Goal: Use online tool/utility: Utilize a website feature to perform a specific function

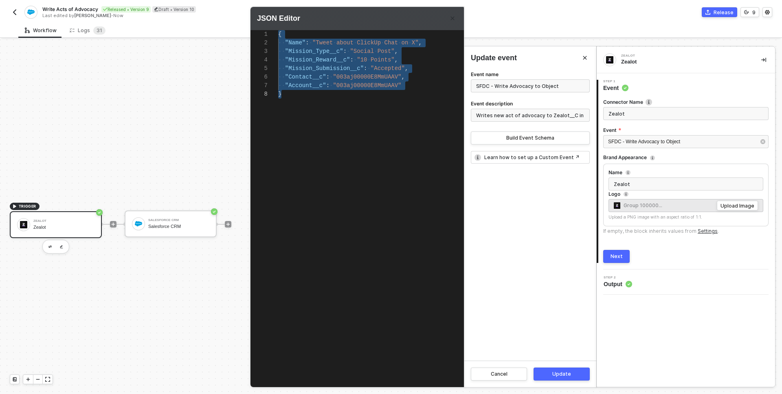
scroll to position [0, 3]
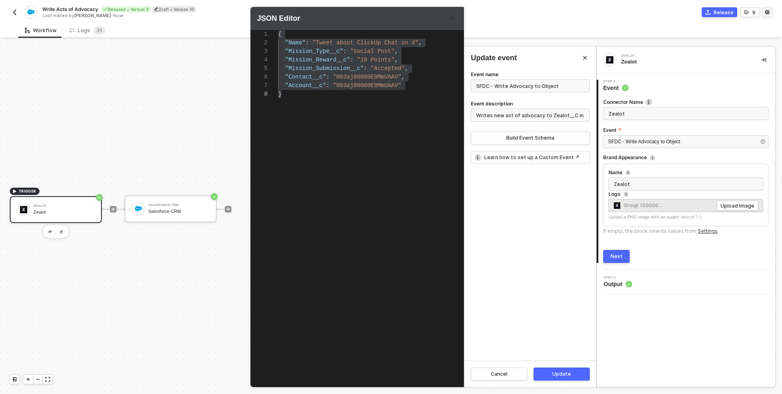
click at [16, 13] on div at bounding box center [391, 197] width 782 height 394
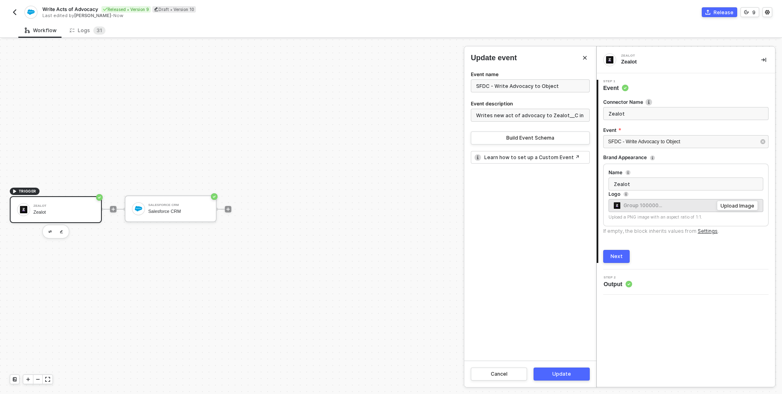
click at [16, 13] on img "button" at bounding box center [14, 12] width 7 height 7
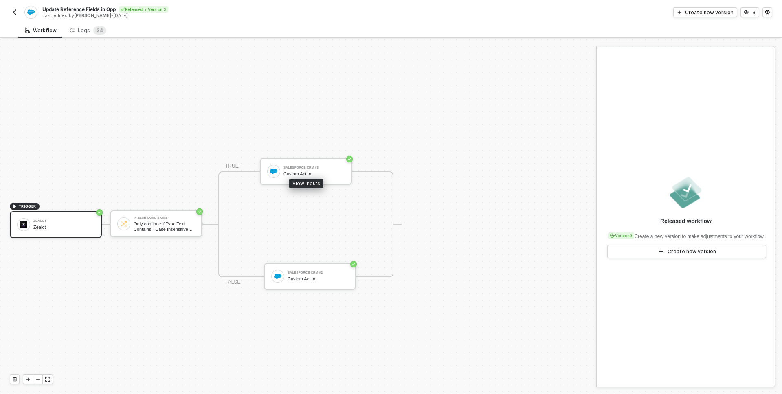
scroll to position [15, 0]
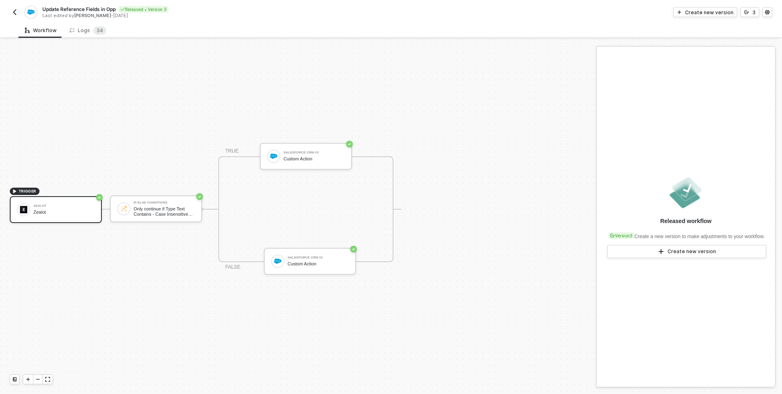
click at [401, 208] on div "TRUE Salesforce CRM #3 Custom Action FALSE Salesforce CRM #2 Custom Action" at bounding box center [302, 209] width 200 height 106
click at [173, 201] on div "If-Else Conditions" at bounding box center [164, 202] width 61 height 3
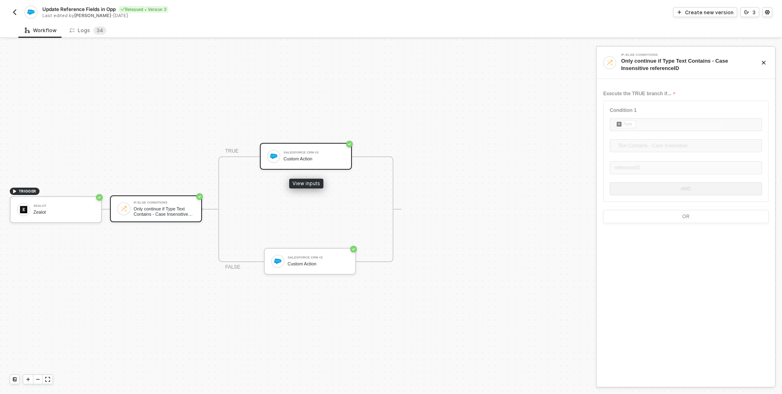
click at [298, 165] on div "Salesforce CRM #3 Custom Action" at bounding box center [306, 156] width 92 height 27
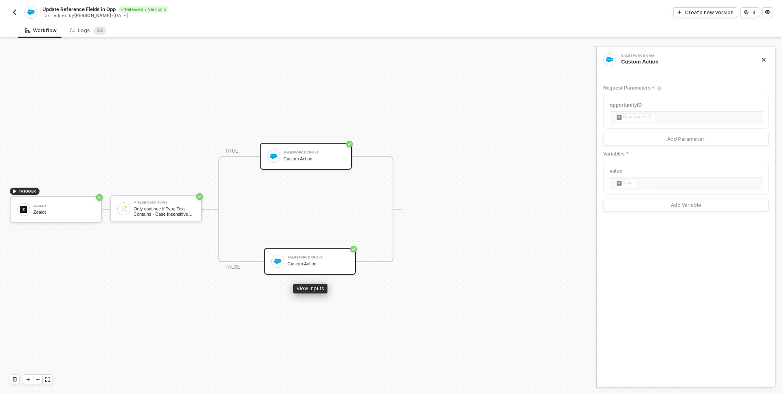
click at [339, 260] on div "Salesforce CRM #2 Custom Action" at bounding box center [318, 261] width 61 height 15
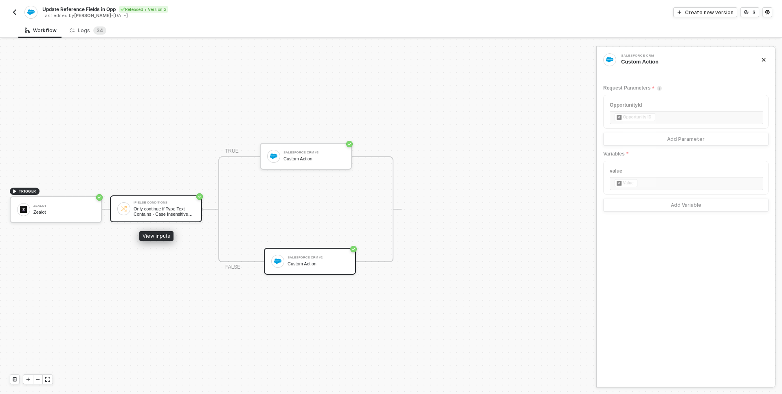
click at [151, 204] on div "If-Else Conditions" at bounding box center [164, 202] width 61 height 3
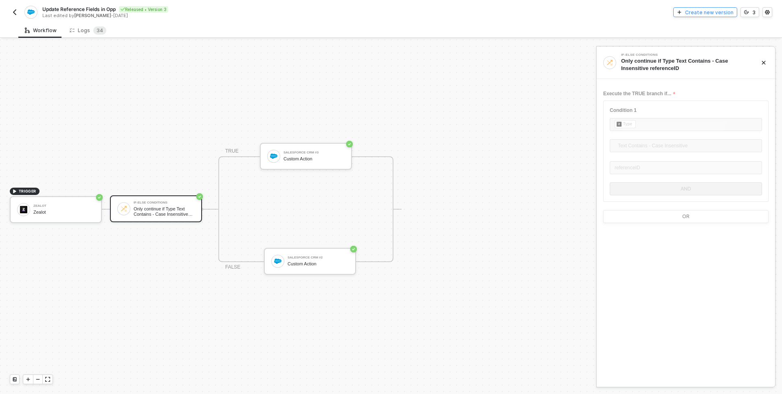
click at [705, 10] on div "Create new version" at bounding box center [709, 12] width 48 height 7
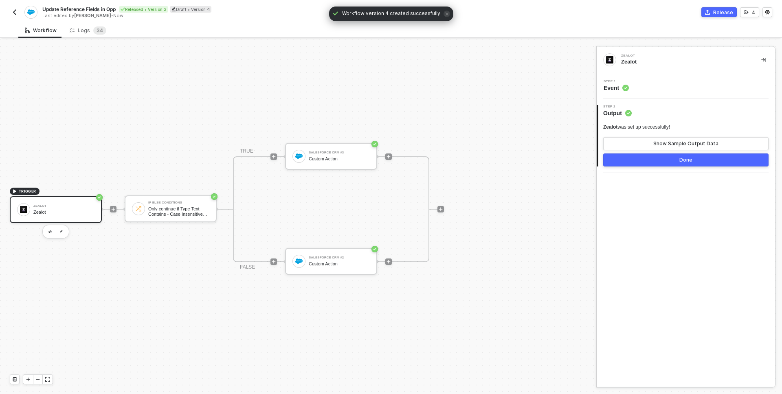
click at [648, 90] on div "Step 1 Event" at bounding box center [687, 86] width 176 height 12
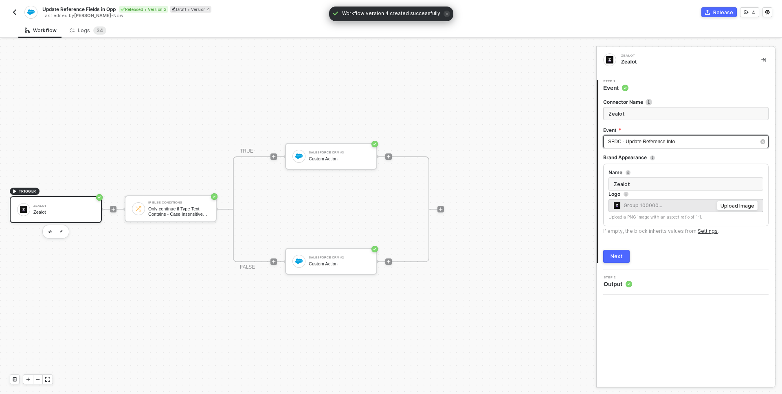
click at [747, 143] on div "SFDC - Update Reference Info" at bounding box center [682, 142] width 148 height 8
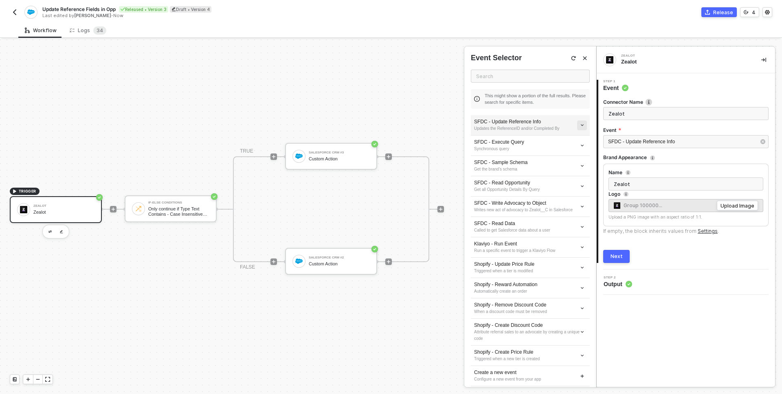
click at [581, 125] on icon "icon-arrow-down-small" at bounding box center [582, 125] width 2 height 1
click at [554, 141] on span "Edit" at bounding box center [553, 140] width 54 height 7
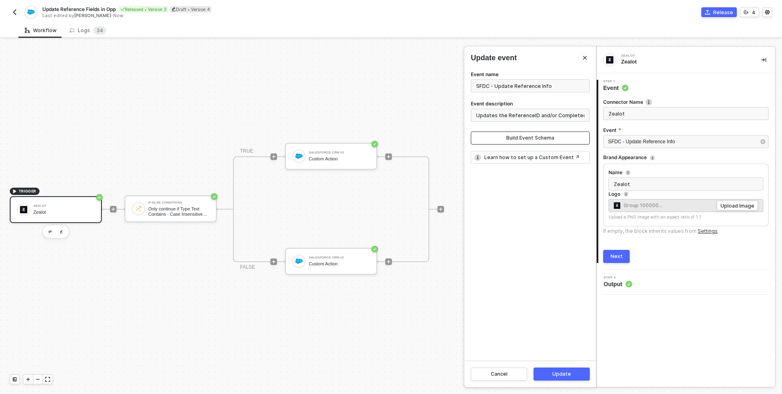
click at [554, 141] on button "Build Event Schema" at bounding box center [530, 138] width 119 height 13
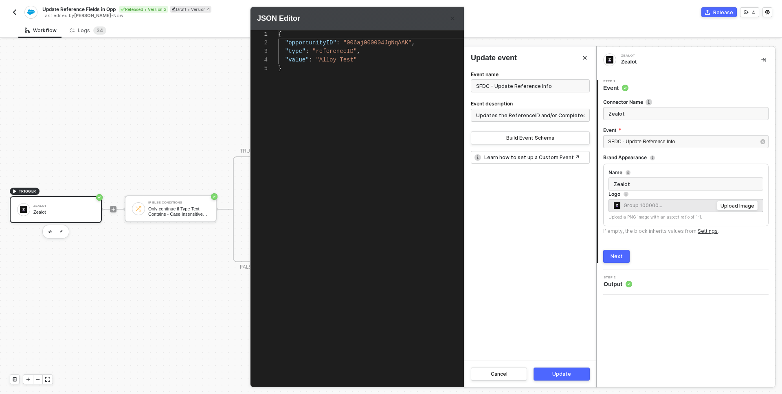
scroll to position [34, 3]
click at [323, 67] on div "}" at bounding box center [386, 68] width 217 height 9
click at [454, 19] on icon "Close" at bounding box center [452, 18] width 5 height 5
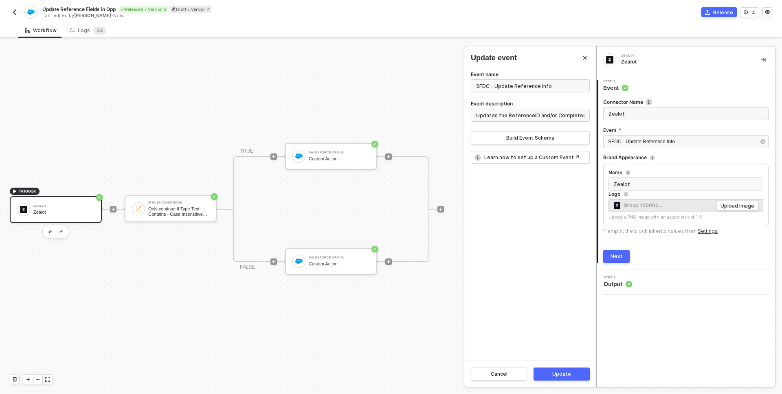
click at [186, 207] on div at bounding box center [391, 217] width 782 height 355
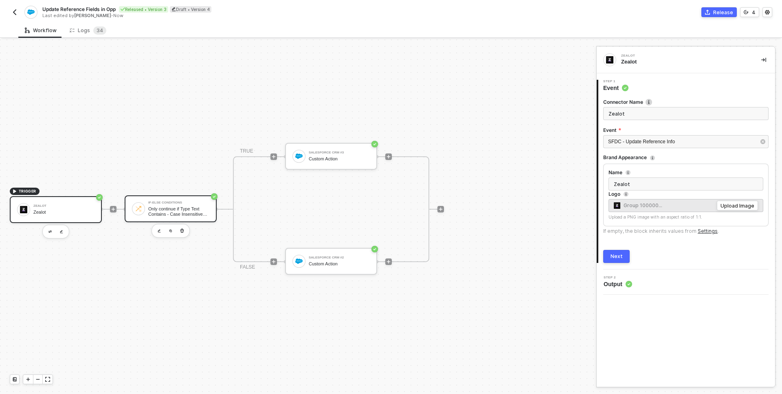
click at [192, 207] on div "Only continue if Type Text Contains - Case Insensitive referenceID" at bounding box center [178, 212] width 61 height 10
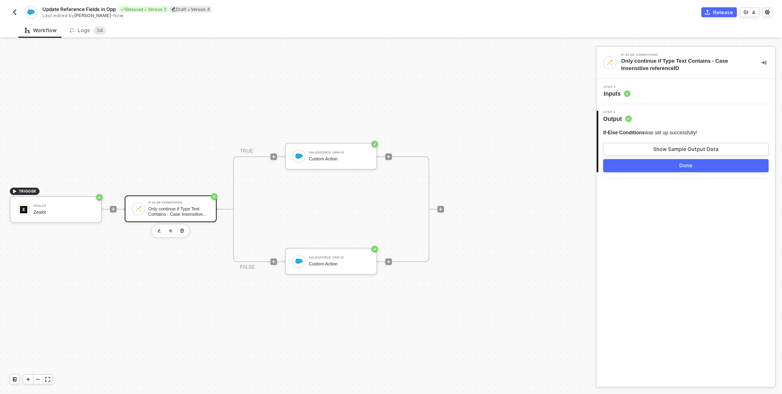
click at [614, 95] on span "Inputs" at bounding box center [617, 94] width 27 height 8
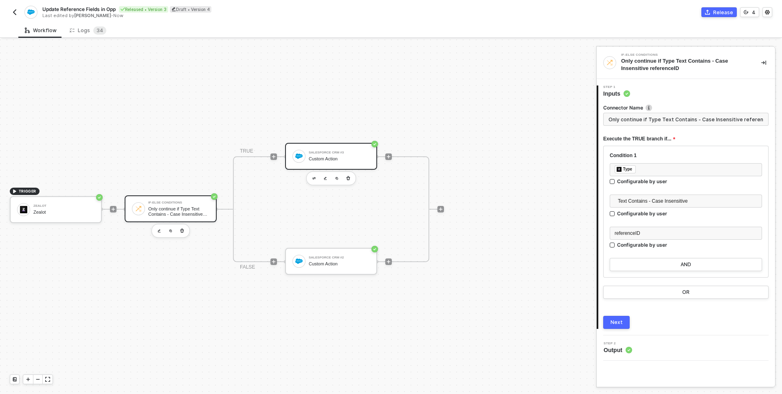
click at [357, 155] on div "Salesforce CRM #3 Custom Action" at bounding box center [339, 156] width 61 height 15
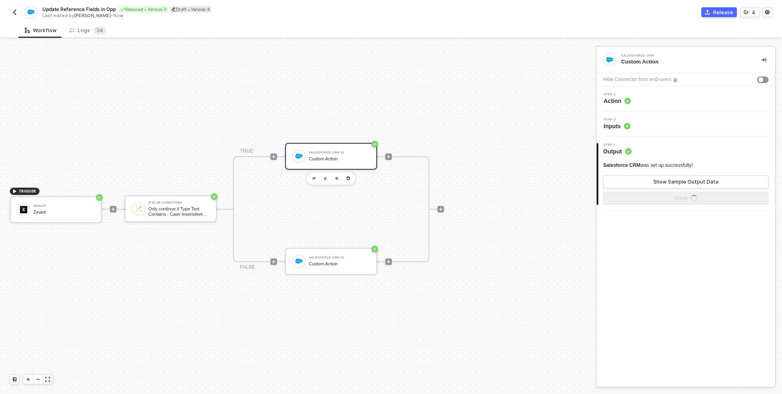
click at [622, 132] on div "Step 2 Inputs" at bounding box center [686, 124] width 178 height 25
click at [622, 126] on span "Inputs" at bounding box center [617, 126] width 27 height 8
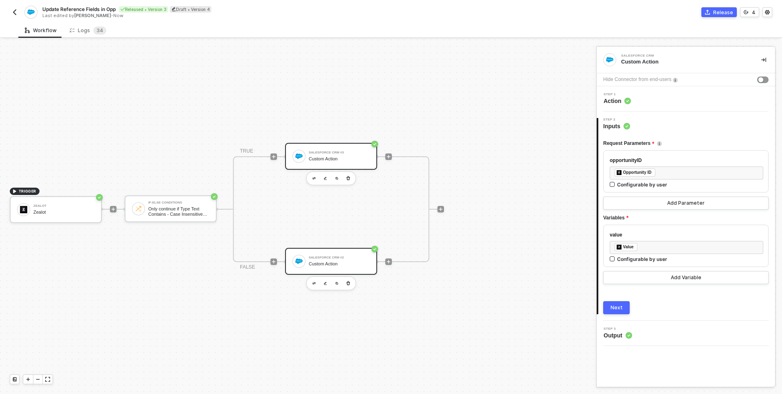
click at [339, 257] on div "Salesforce CRM #2" at bounding box center [339, 257] width 61 height 3
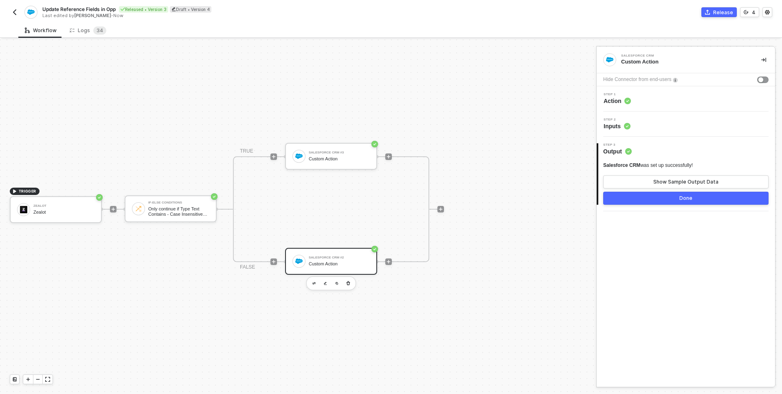
click at [667, 147] on div "Step 3 Output" at bounding box center [687, 149] width 177 height 12
click at [651, 126] on div "Step 2 Inputs" at bounding box center [687, 124] width 176 height 12
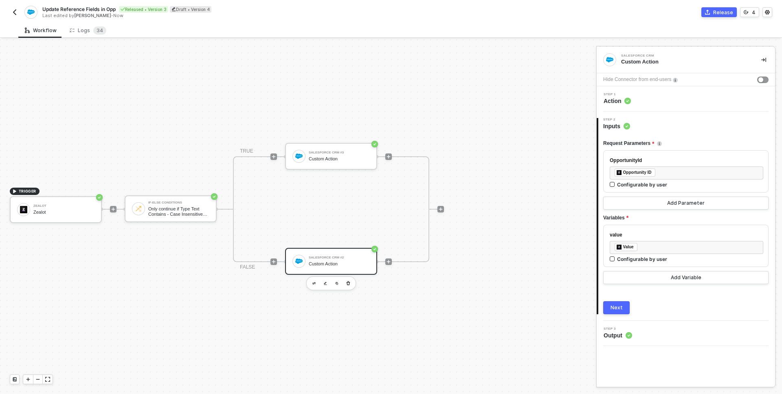
click at [630, 108] on div "Step 1 Action" at bounding box center [686, 98] width 178 height 25
click at [630, 102] on circle at bounding box center [628, 101] width 7 height 7
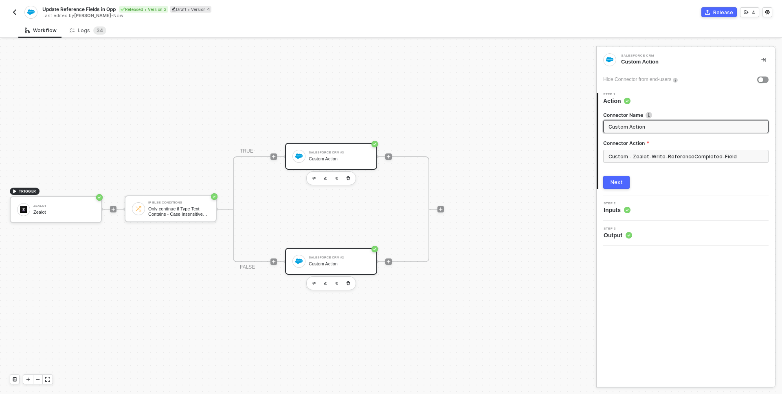
click at [344, 159] on div "Custom Action" at bounding box center [339, 158] width 61 height 5
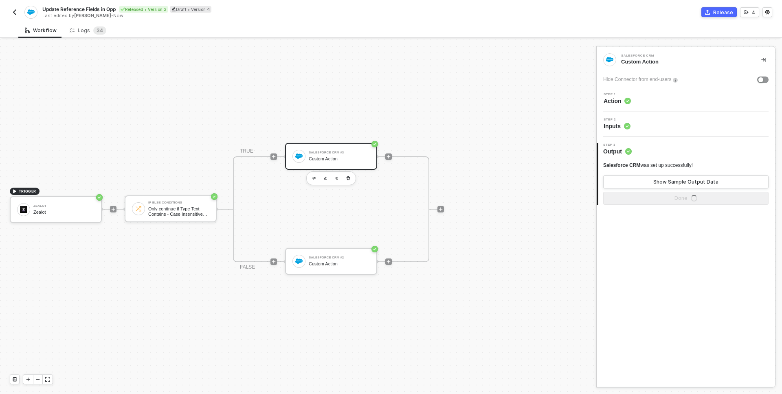
click at [691, 105] on div "Step 1 Action" at bounding box center [687, 99] width 176 height 12
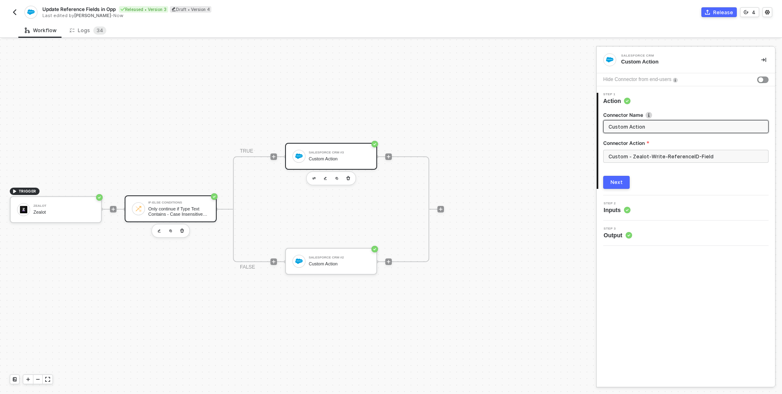
click at [213, 216] on div "If-Else Conditions Only continue if Type Text Contains - Case Insensitive refer…" at bounding box center [171, 209] width 92 height 27
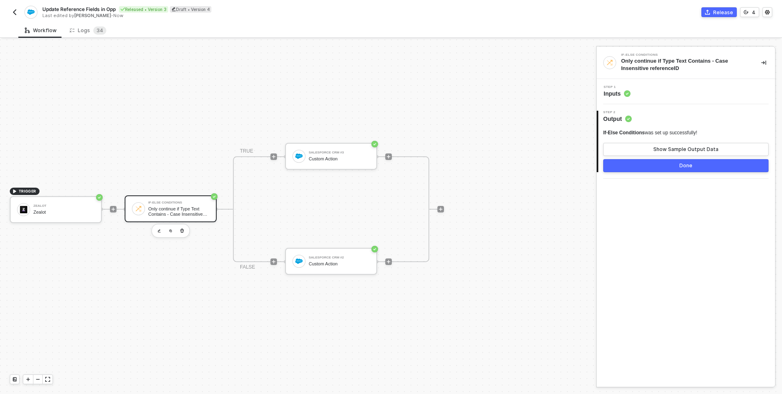
click at [635, 99] on div "Step 1 Inputs" at bounding box center [686, 91] width 178 height 25
click at [634, 96] on div "Step 1 Inputs" at bounding box center [687, 92] width 176 height 12
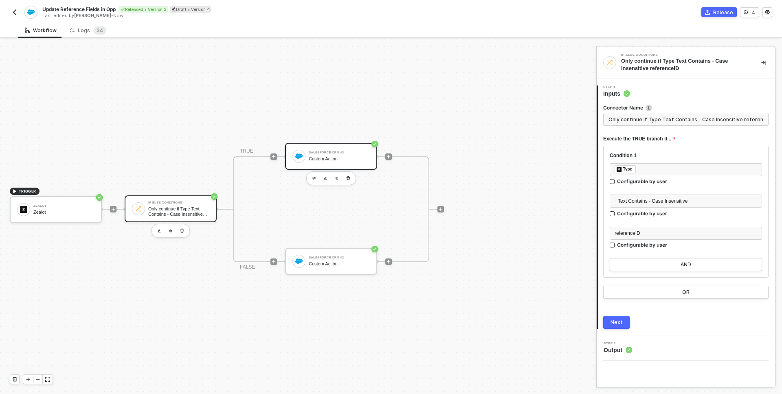
click at [350, 160] on div "Custom Action" at bounding box center [339, 158] width 61 height 5
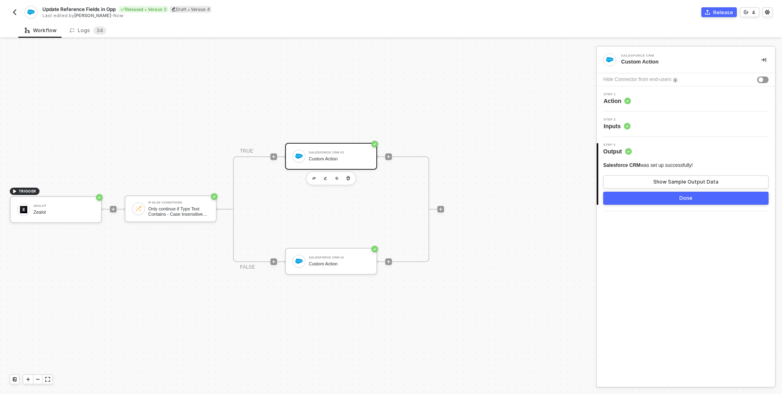
click at [663, 139] on div "3 Step 3 Output Salesforce CRM was set up successfully! Show Sample Output Data…" at bounding box center [686, 174] width 178 height 75
click at [663, 130] on div "Step 2 Inputs" at bounding box center [686, 124] width 178 height 25
click at [616, 121] on span "Step 2" at bounding box center [617, 119] width 27 height 3
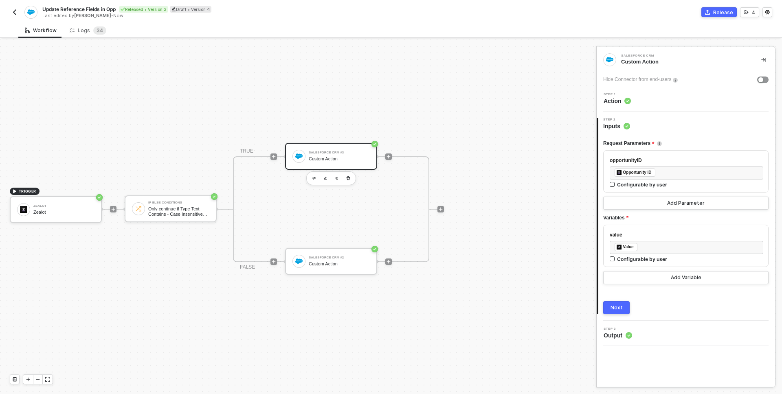
click at [623, 98] on span "Action" at bounding box center [617, 101] width 27 height 8
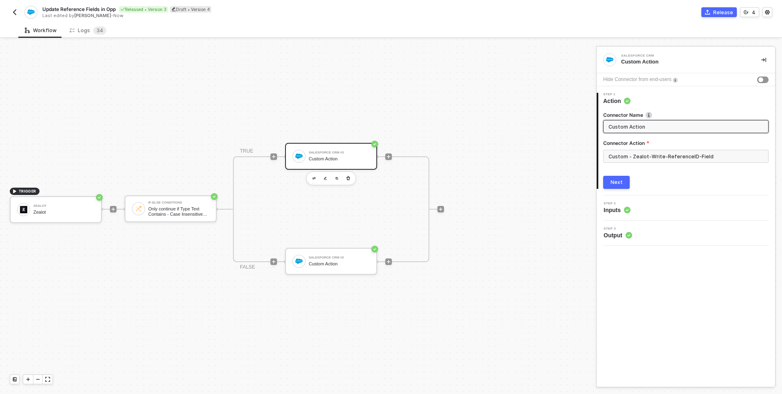
click at [668, 128] on input "Custom Action" at bounding box center [685, 126] width 153 height 9
click at [668, 158] on input "Custom - Zealot-Write-ReferenceID-Field" at bounding box center [686, 156] width 165 height 13
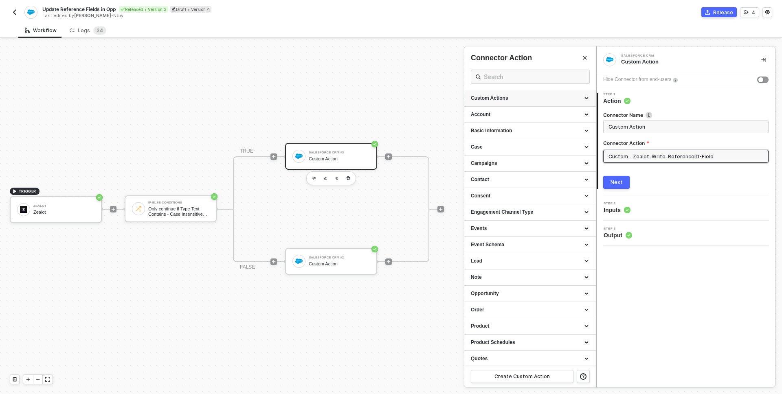
click at [588, 99] on icon at bounding box center [588, 99] width 4 height 0
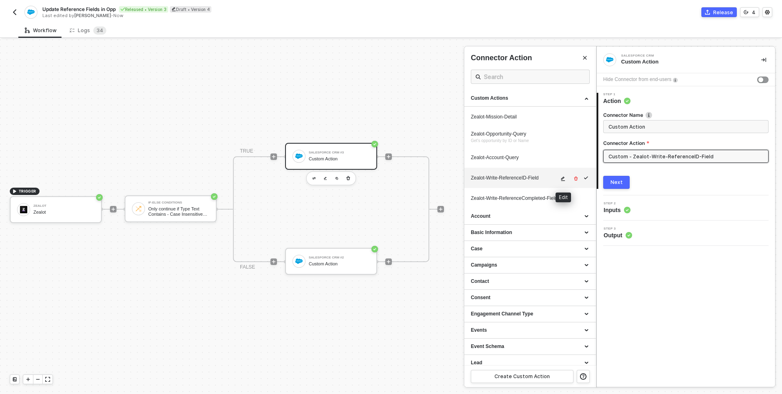
click at [562, 179] on icon "icon-edit" at bounding box center [564, 179] width 4 height 4
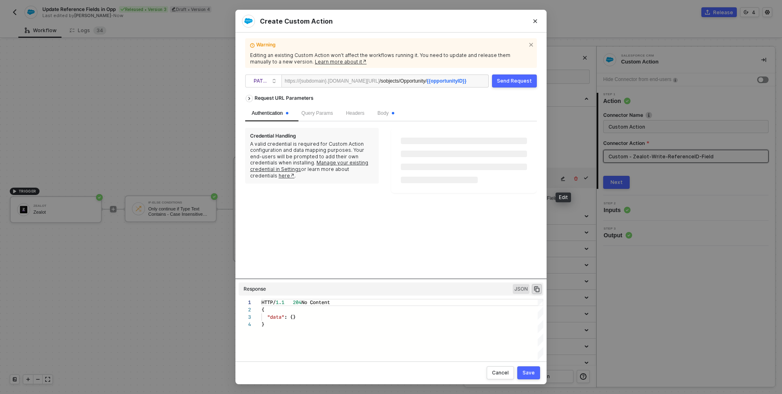
scroll to position [22, 0]
click at [322, 120] on div "Query Params" at bounding box center [317, 114] width 44 height 16
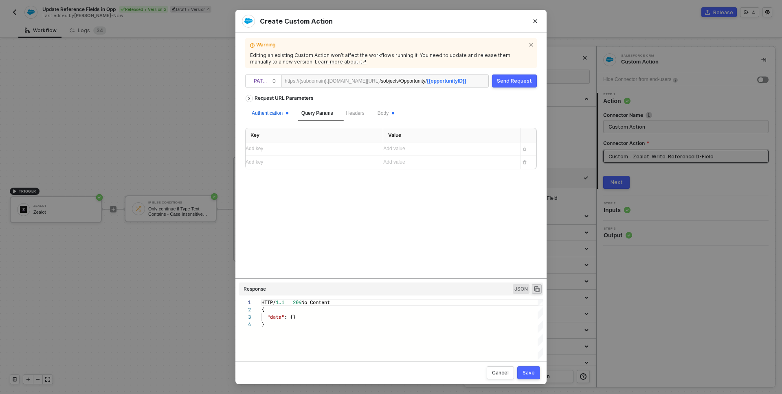
click at [278, 110] on div "Authentication" at bounding box center [270, 114] width 37 height 8
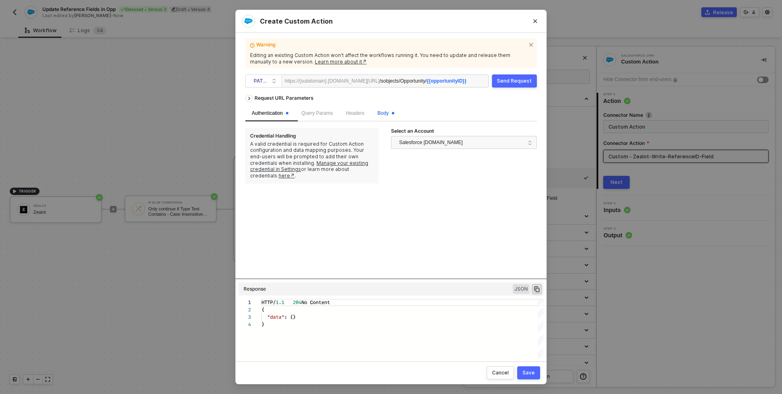
click at [388, 110] on span "Body" at bounding box center [386, 113] width 17 height 6
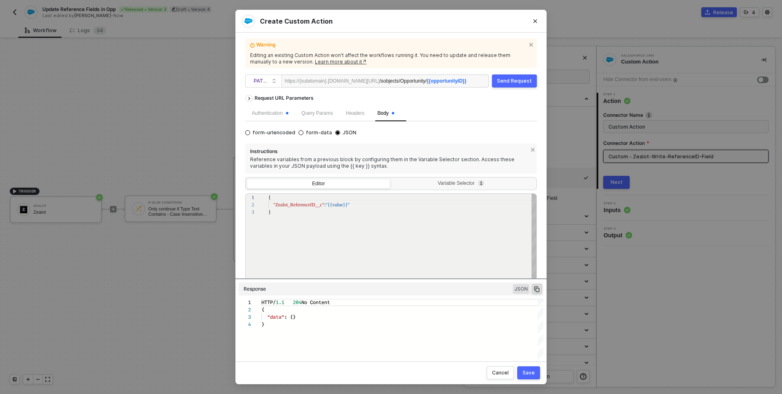
scroll to position [15, 0]
click at [619, 318] on div "Create Custom Action Warning Editing an existing Custom Action won’t affect the…" at bounding box center [391, 197] width 782 height 394
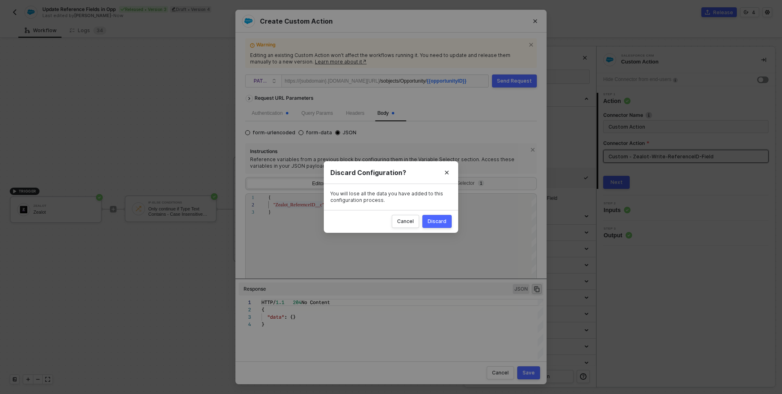
click at [443, 217] on button "Discard" at bounding box center [437, 221] width 29 height 13
radio input "true"
radio input "false"
